Goal: Information Seeking & Learning: Learn about a topic

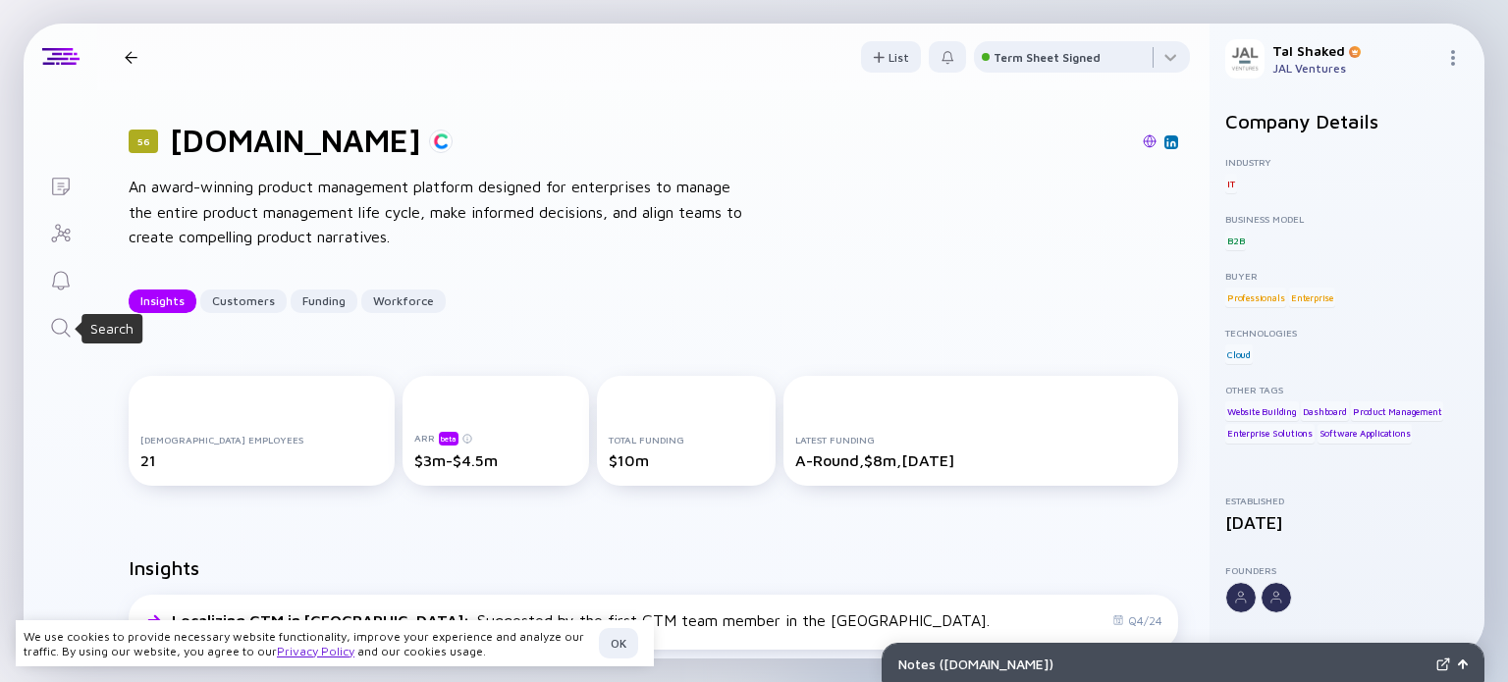
click at [60, 324] on icon "Search" at bounding box center [61, 328] width 24 height 24
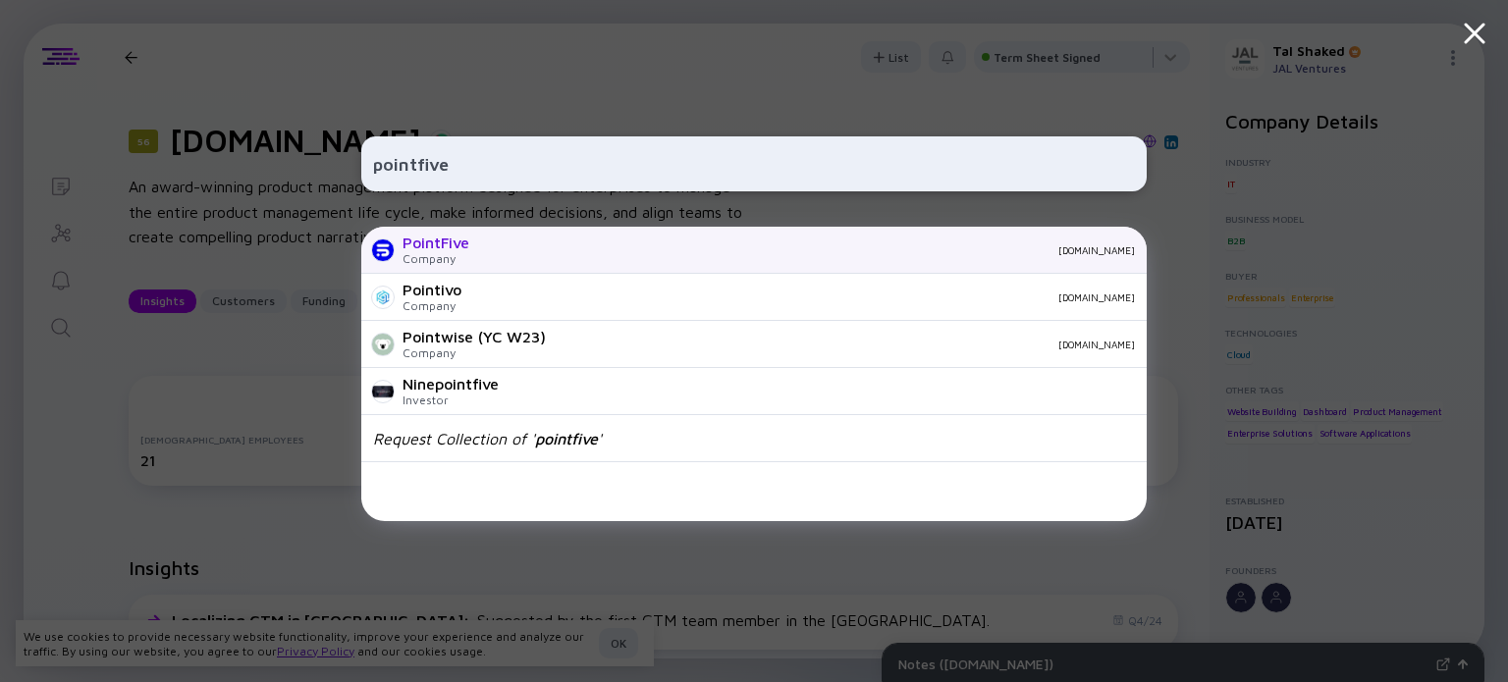
type input "pointfive"
click at [440, 242] on div "PointFive" at bounding box center [436, 243] width 67 height 18
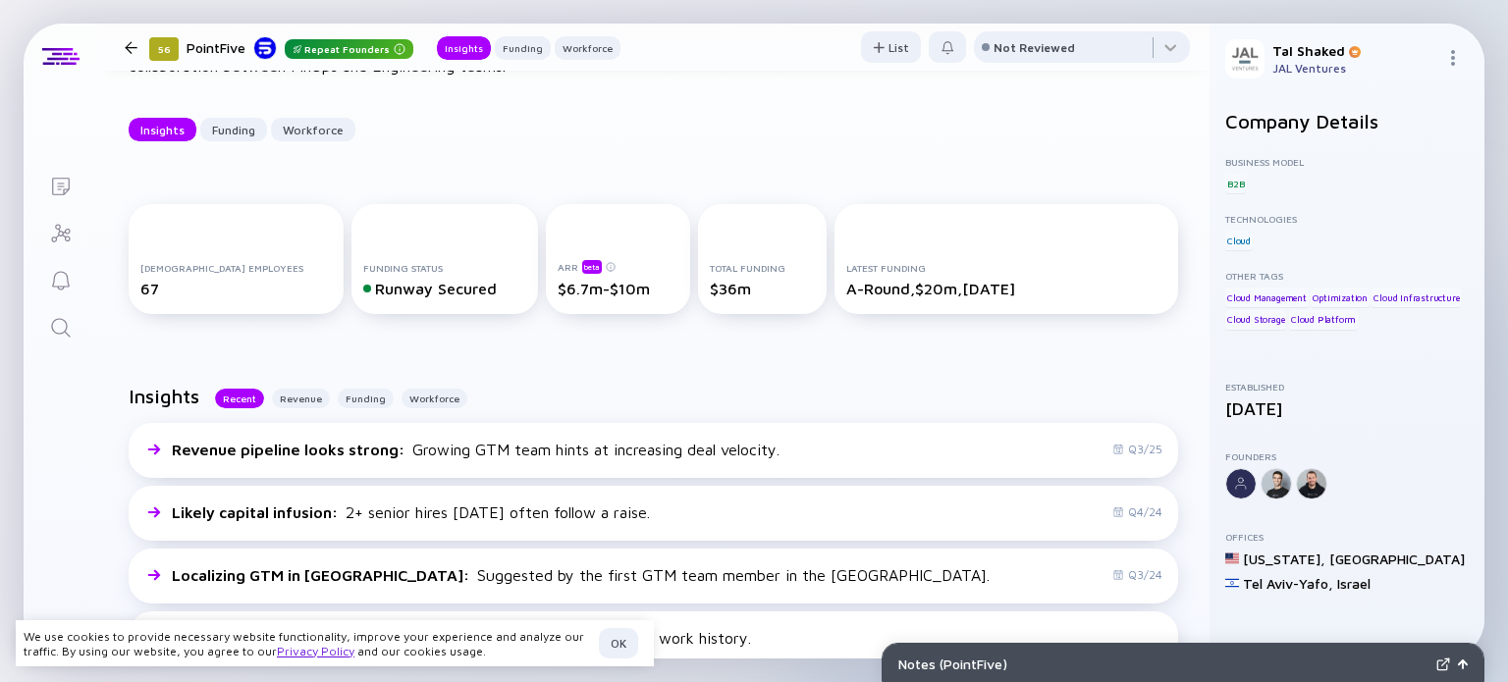
scroll to position [295, 0]
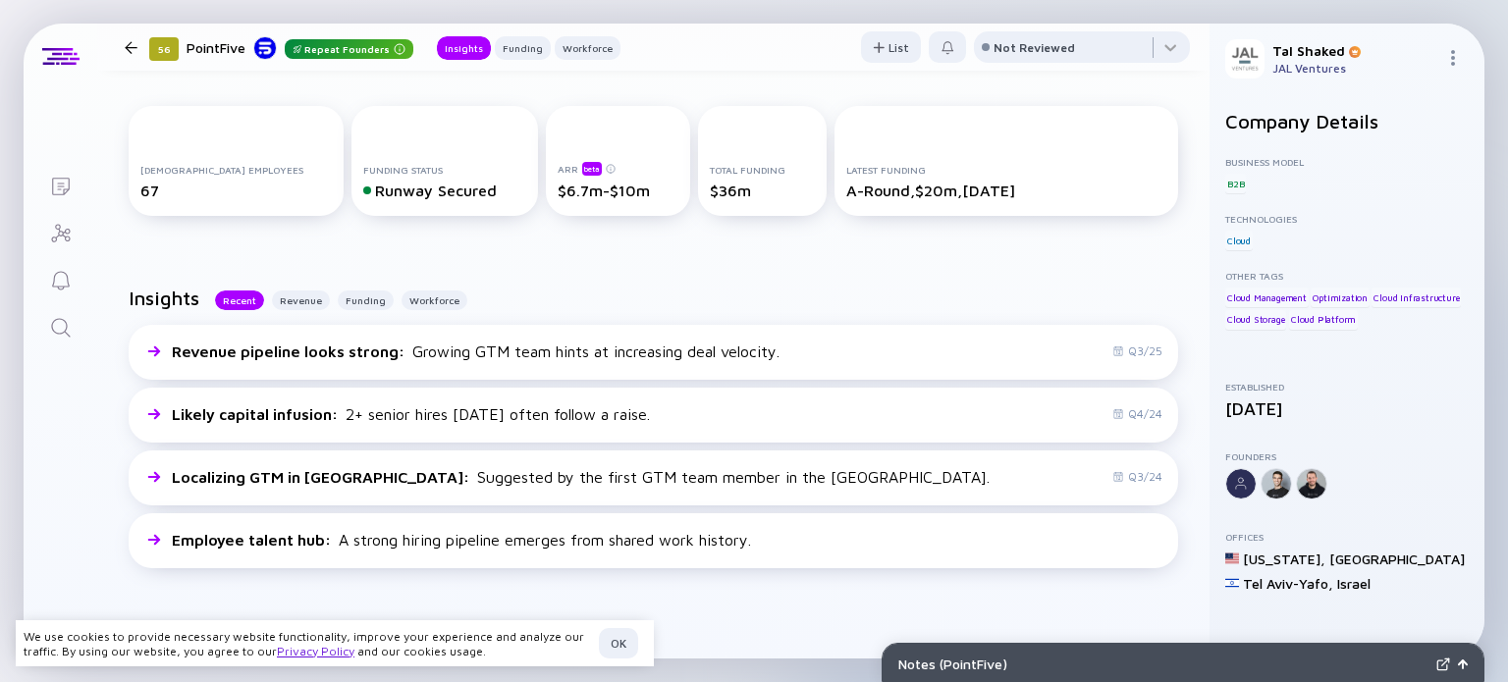
click at [620, 640] on div "OK" at bounding box center [618, 643] width 39 height 30
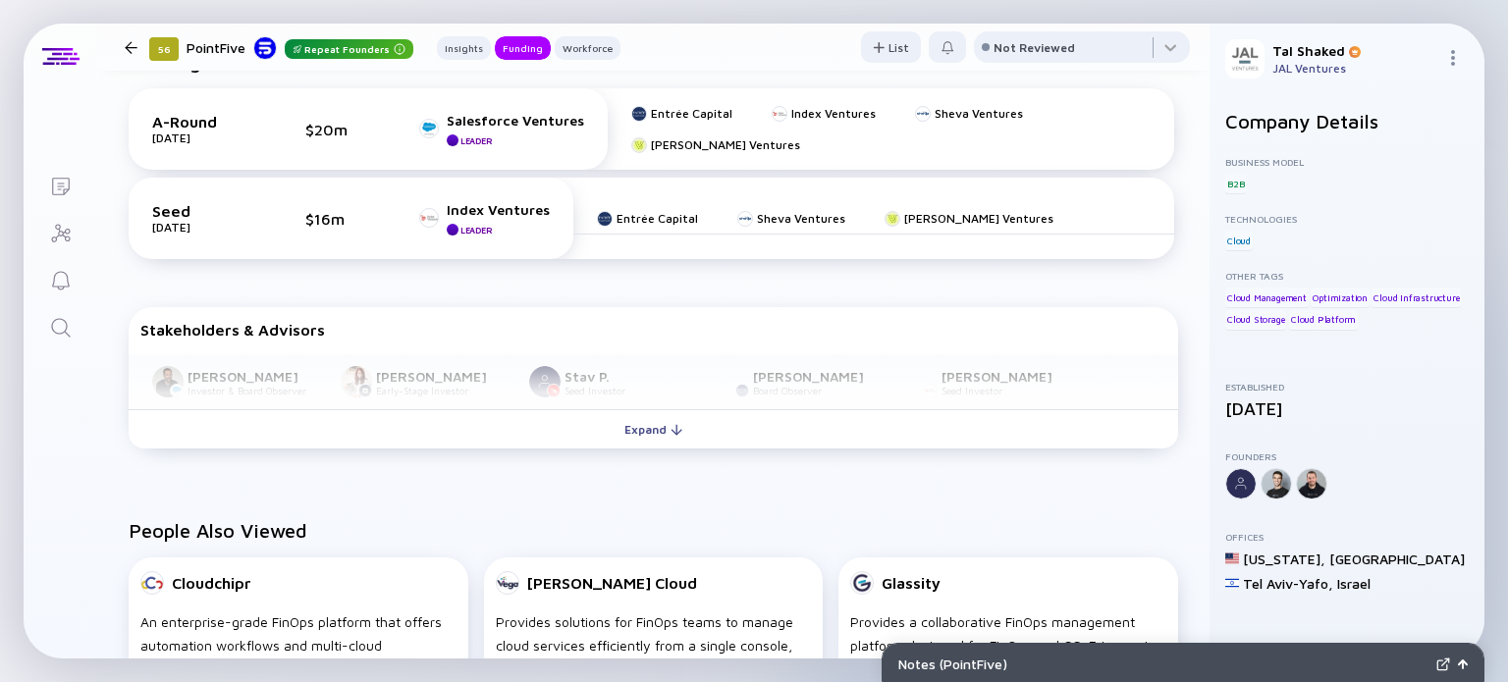
scroll to position [785, 0]
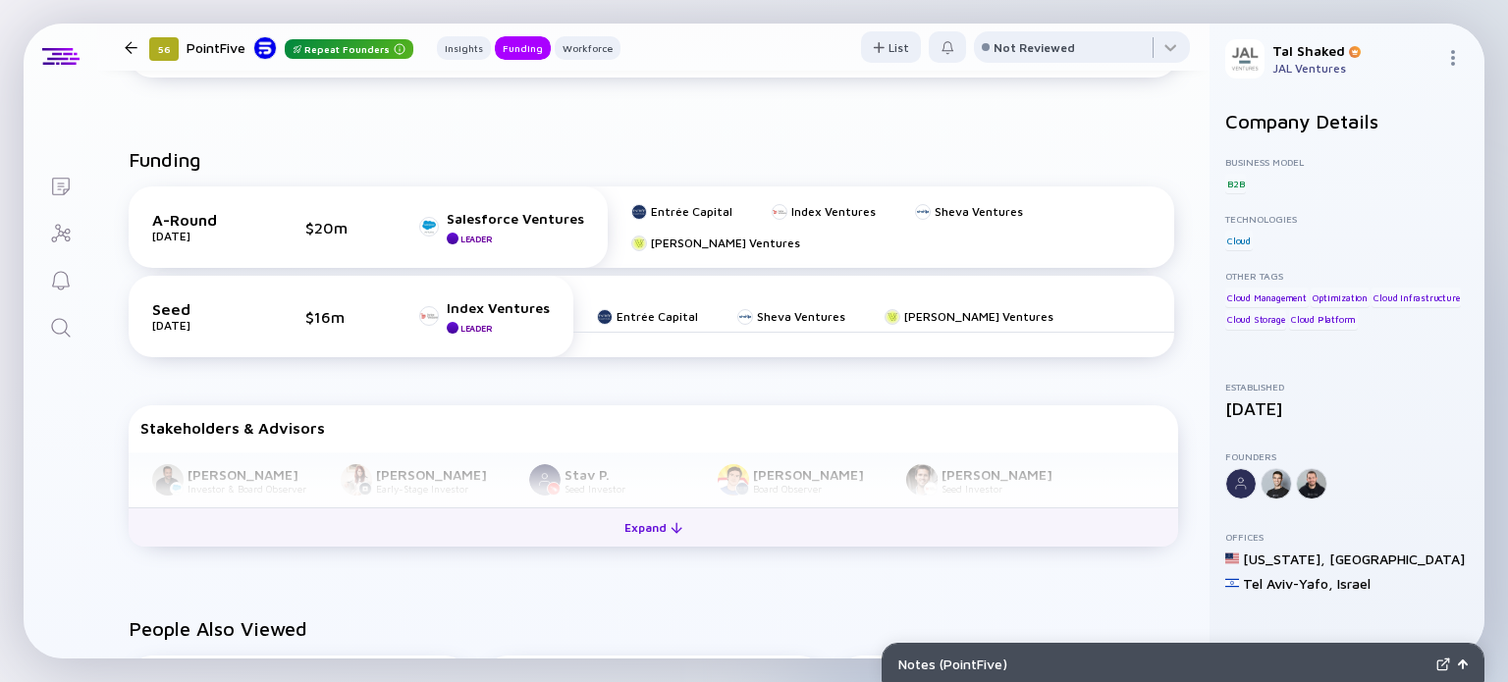
click at [645, 525] on div "Expand" at bounding box center [653, 527] width 81 height 30
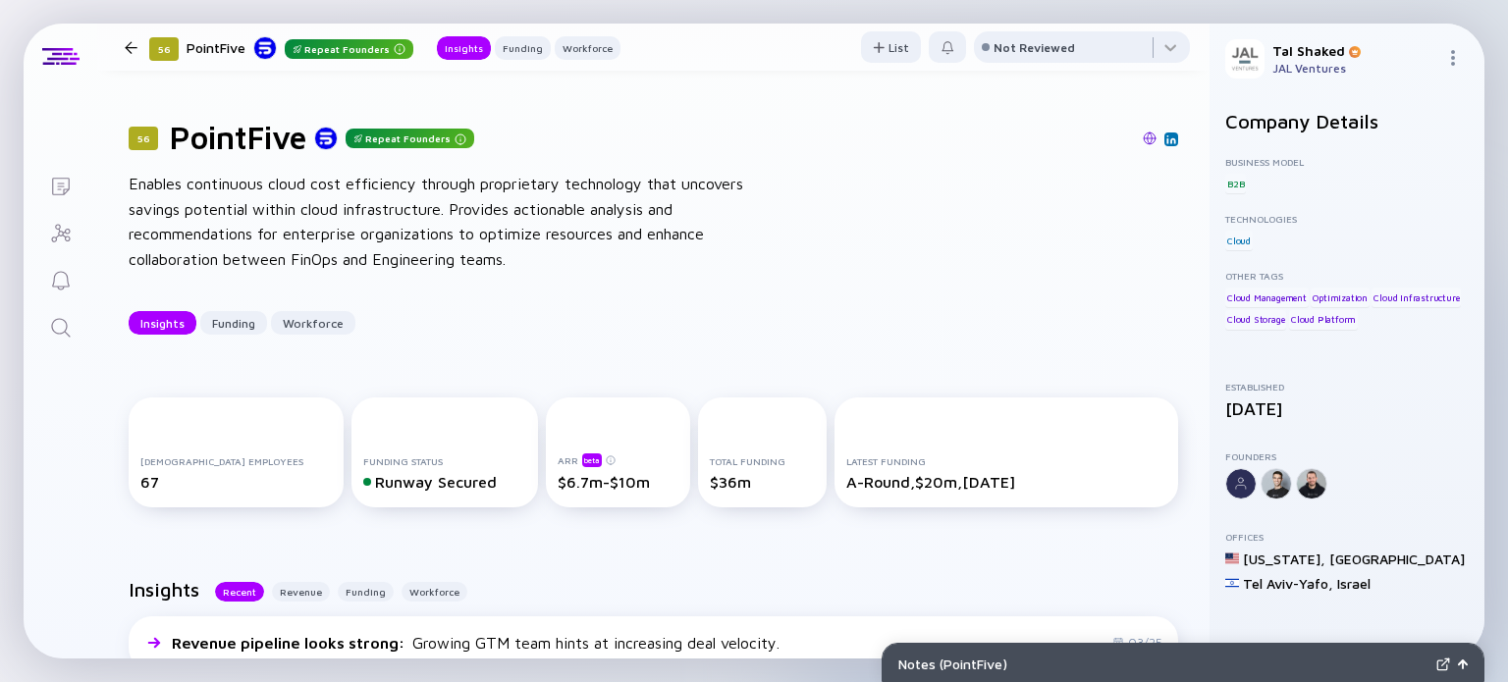
scroll to position [0, 0]
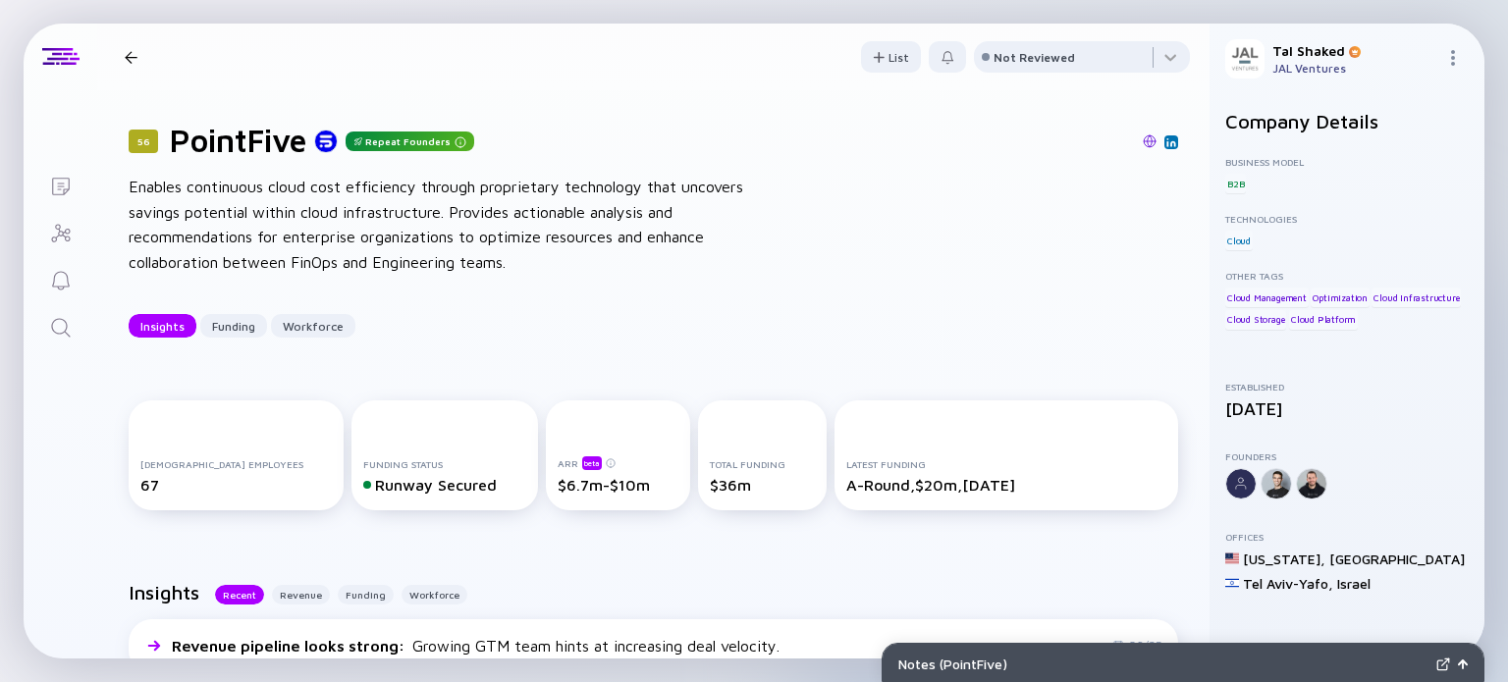
click at [126, 58] on div at bounding box center [131, 57] width 13 height 13
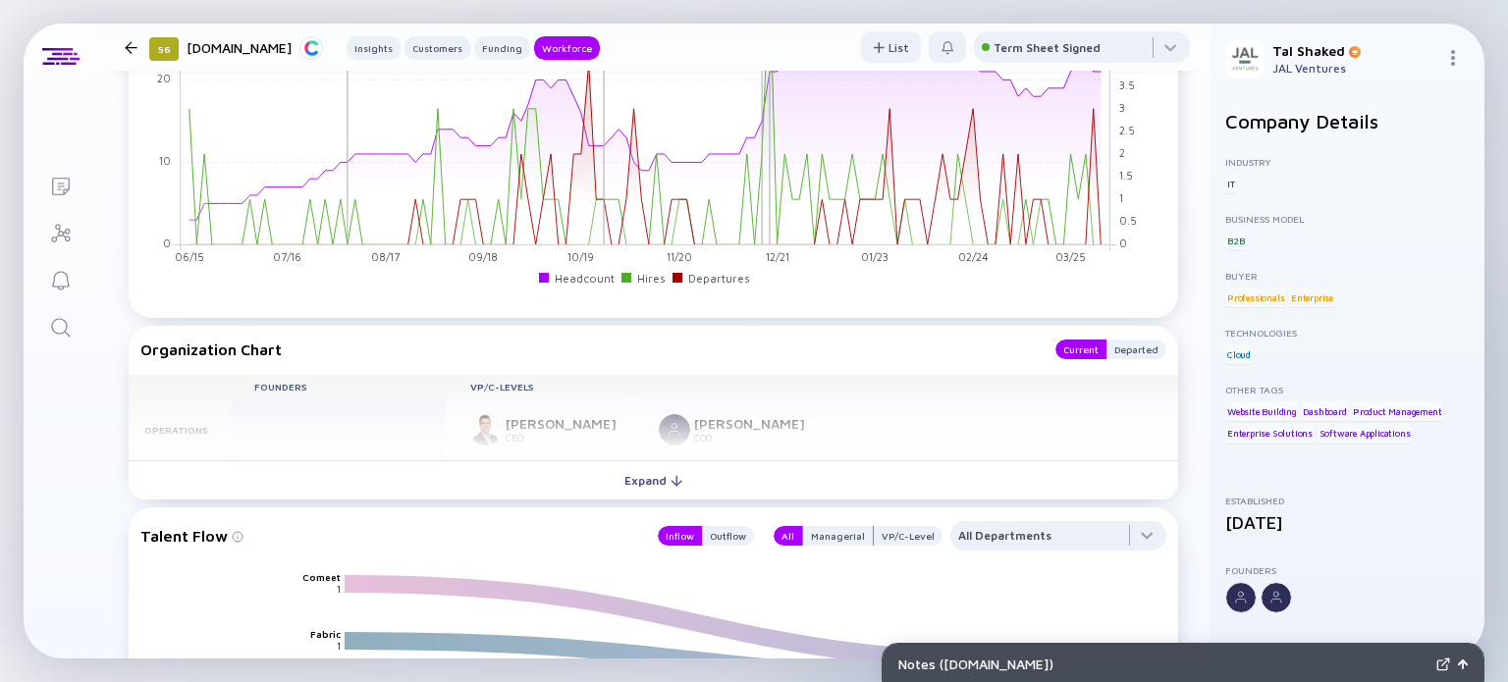
scroll to position [2214, 0]
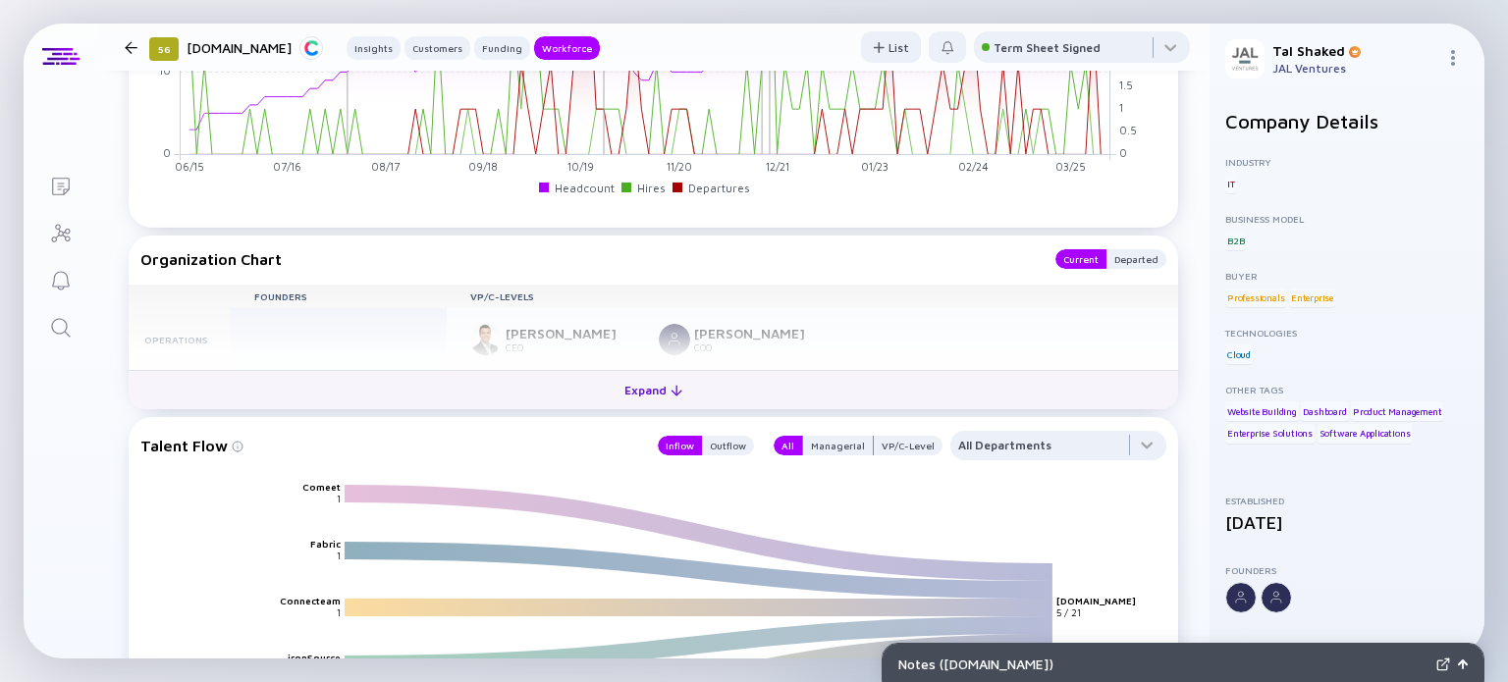
click at [652, 385] on div "Expand" at bounding box center [653, 390] width 81 height 30
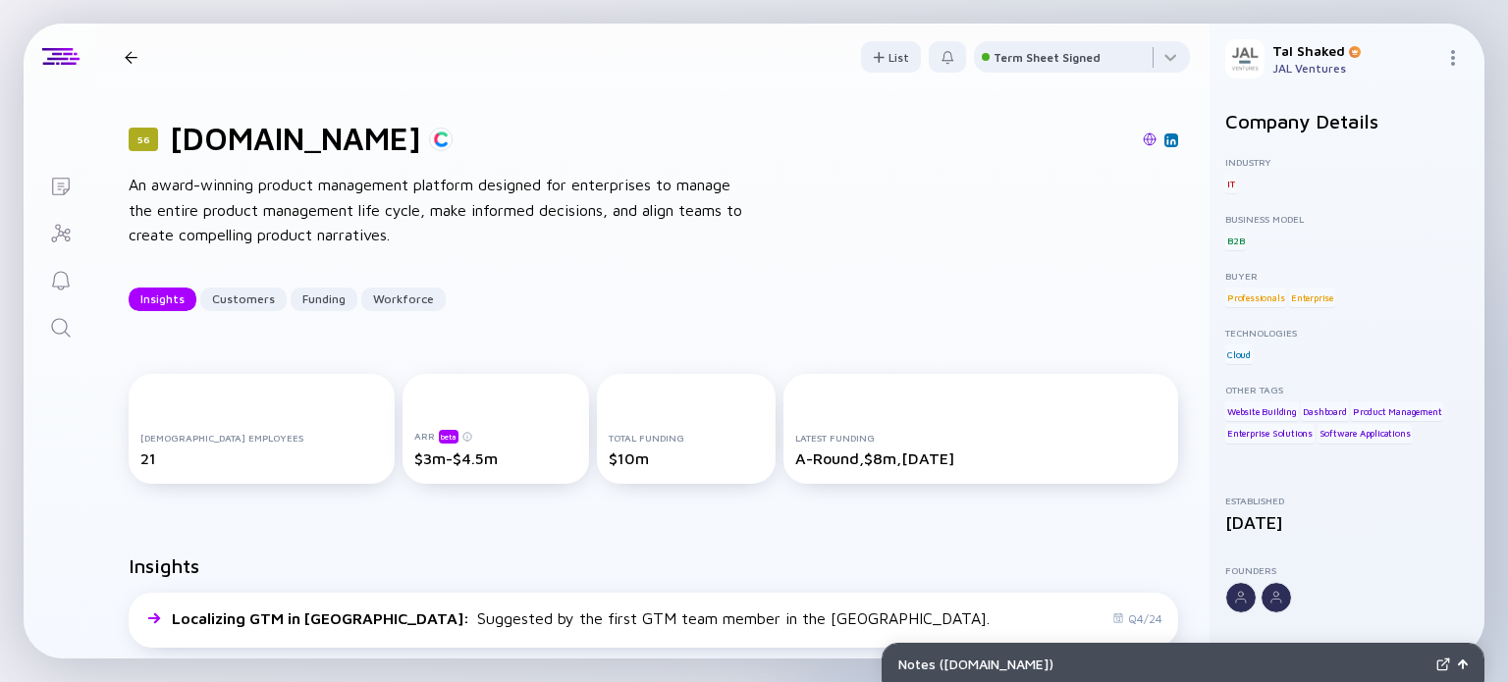
scroll to position [0, 0]
click at [137, 57] on div at bounding box center [131, 57] width 28 height 13
click at [129, 54] on div at bounding box center [131, 57] width 13 height 13
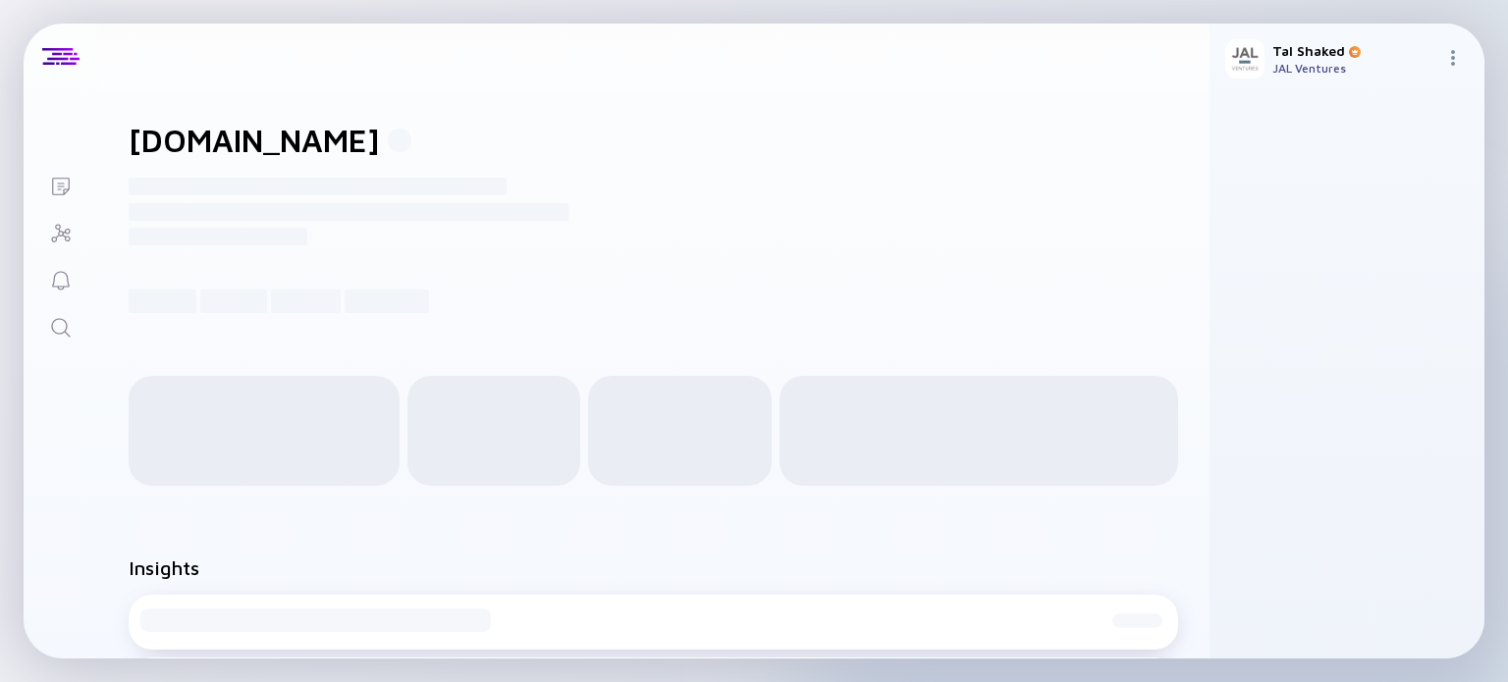
click at [57, 321] on icon "Search" at bounding box center [61, 328] width 24 height 24
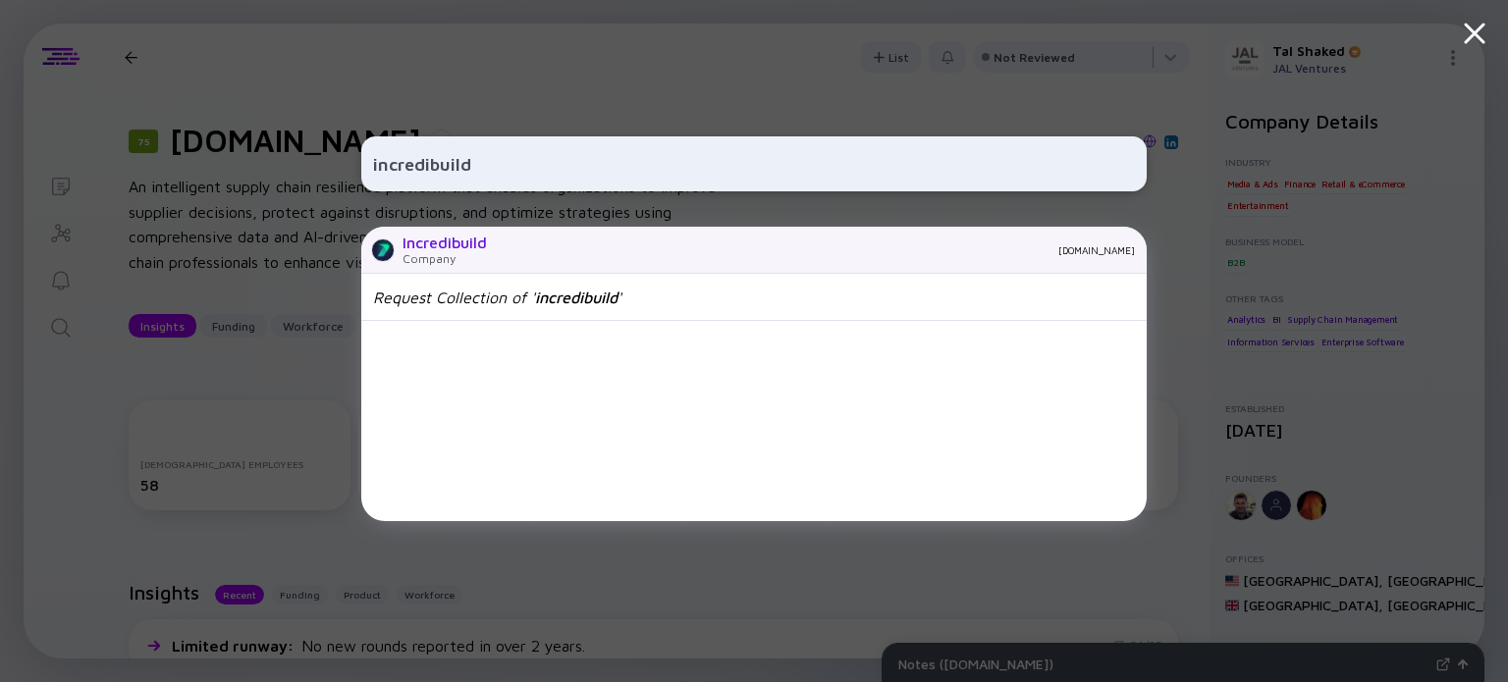
type input "incredibuild"
click at [518, 256] on div "Incredibuild Company [DOMAIN_NAME]" at bounding box center [753, 250] width 785 height 47
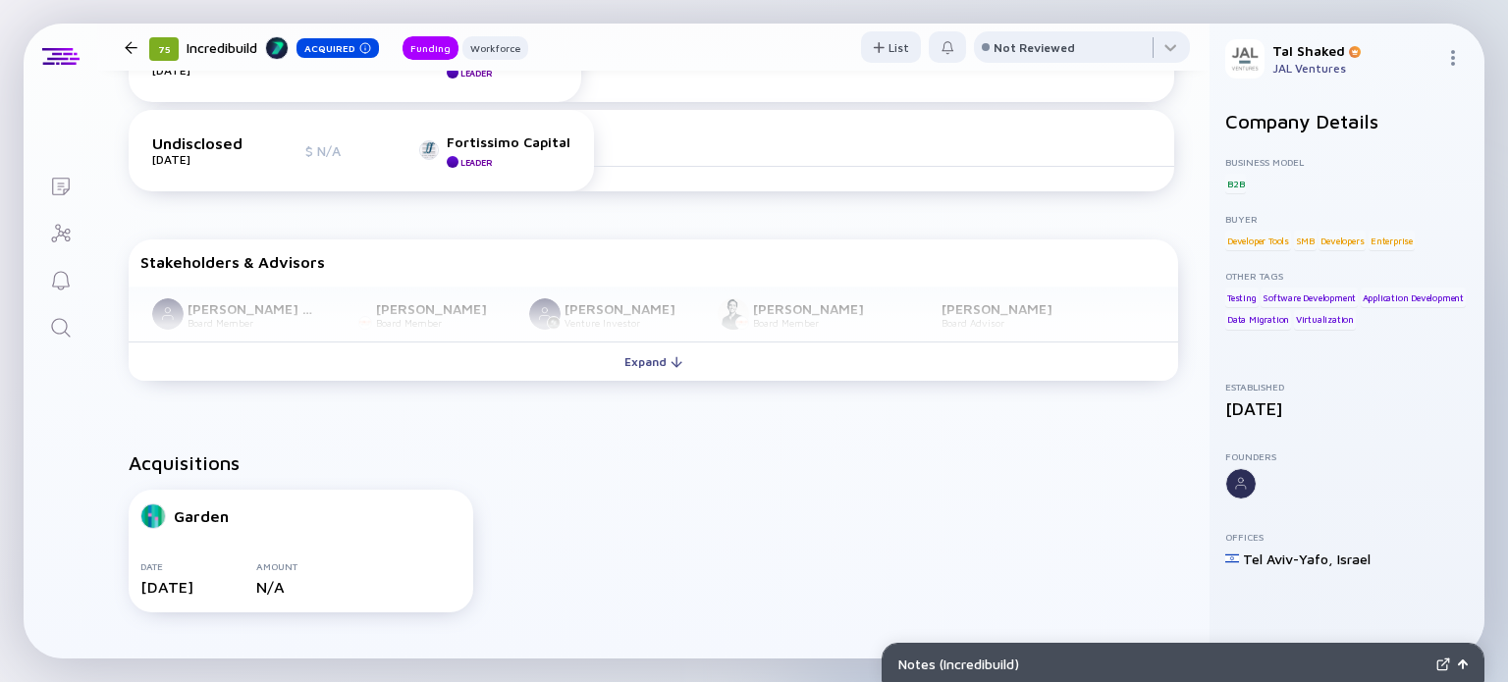
scroll to position [687, 0]
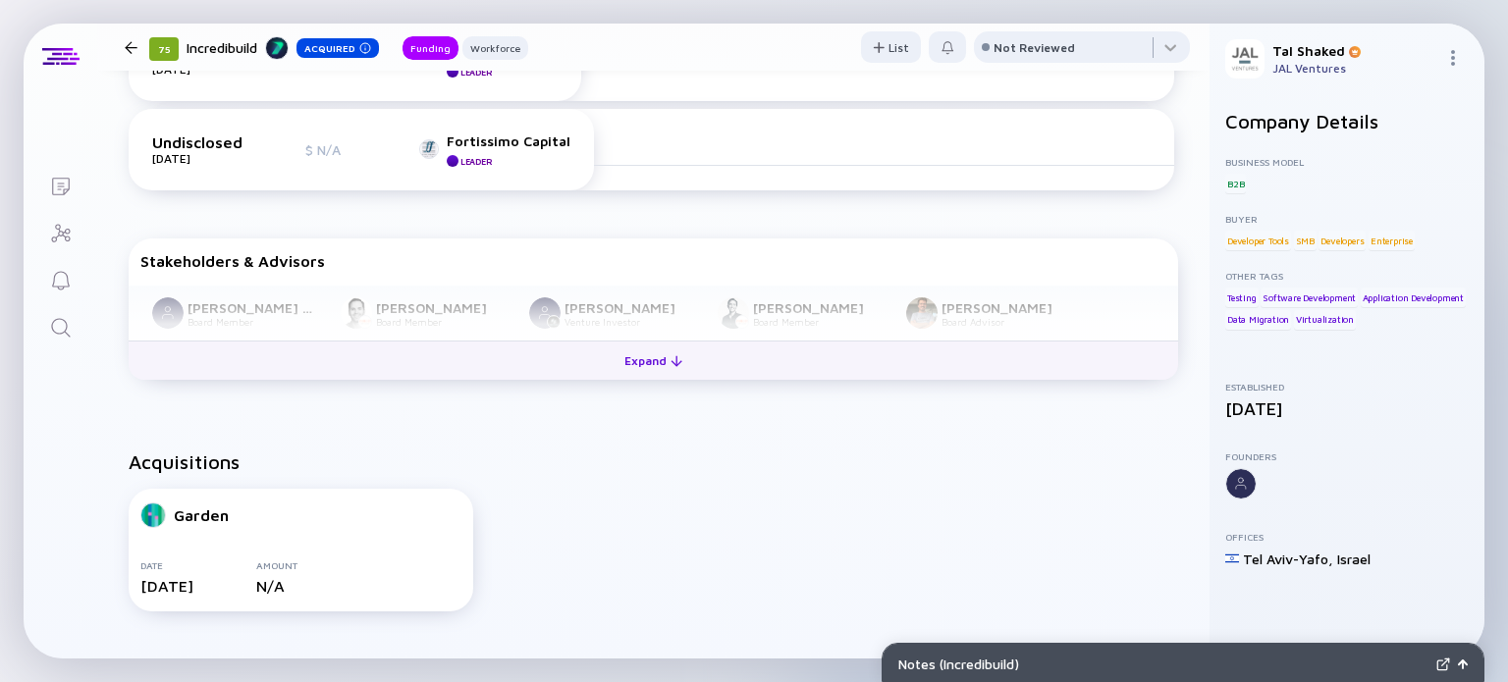
click at [666, 349] on div "Expand" at bounding box center [653, 361] width 81 height 30
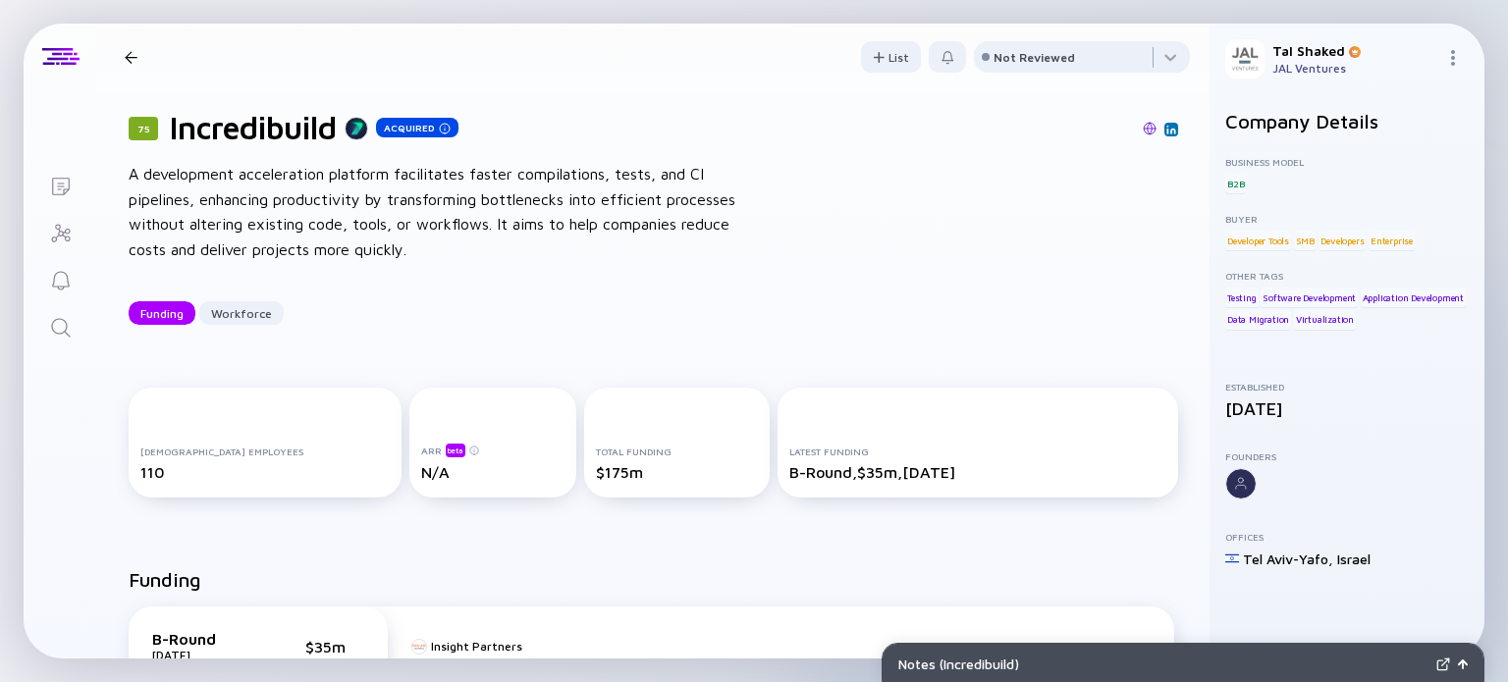
scroll to position [0, 0]
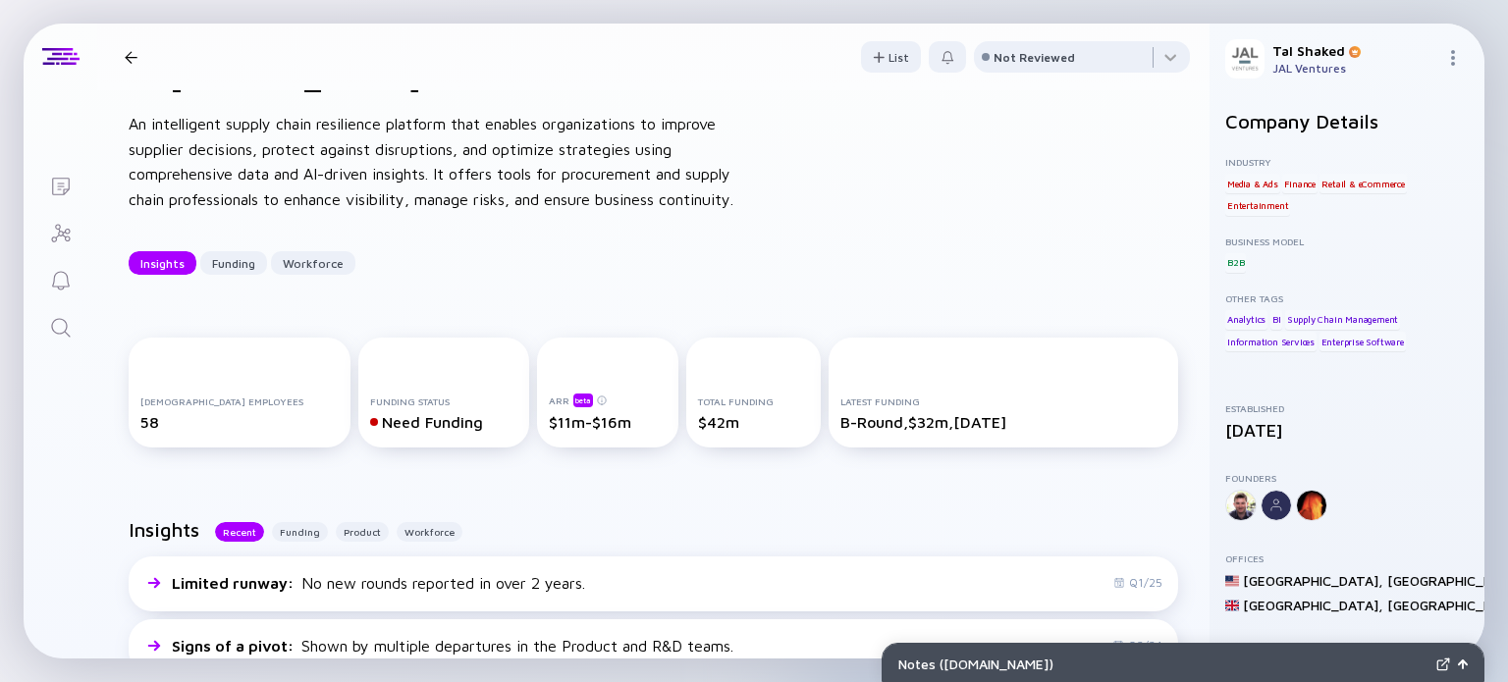
scroll to position [98, 0]
